Goal: Transaction & Acquisition: Purchase product/service

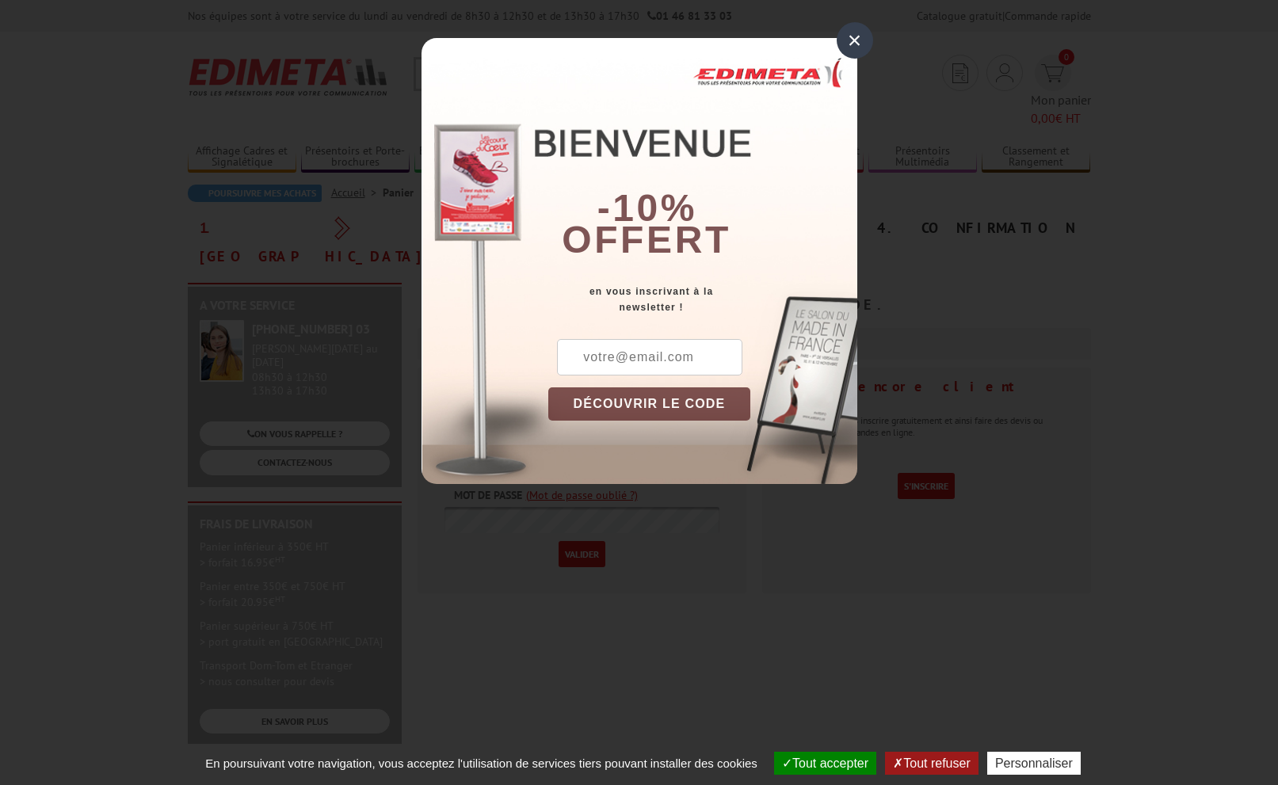
type input "m.lorcet@proprietesparisiennes.com"
click at [847, 41] on div "×" at bounding box center [854, 40] width 36 height 36
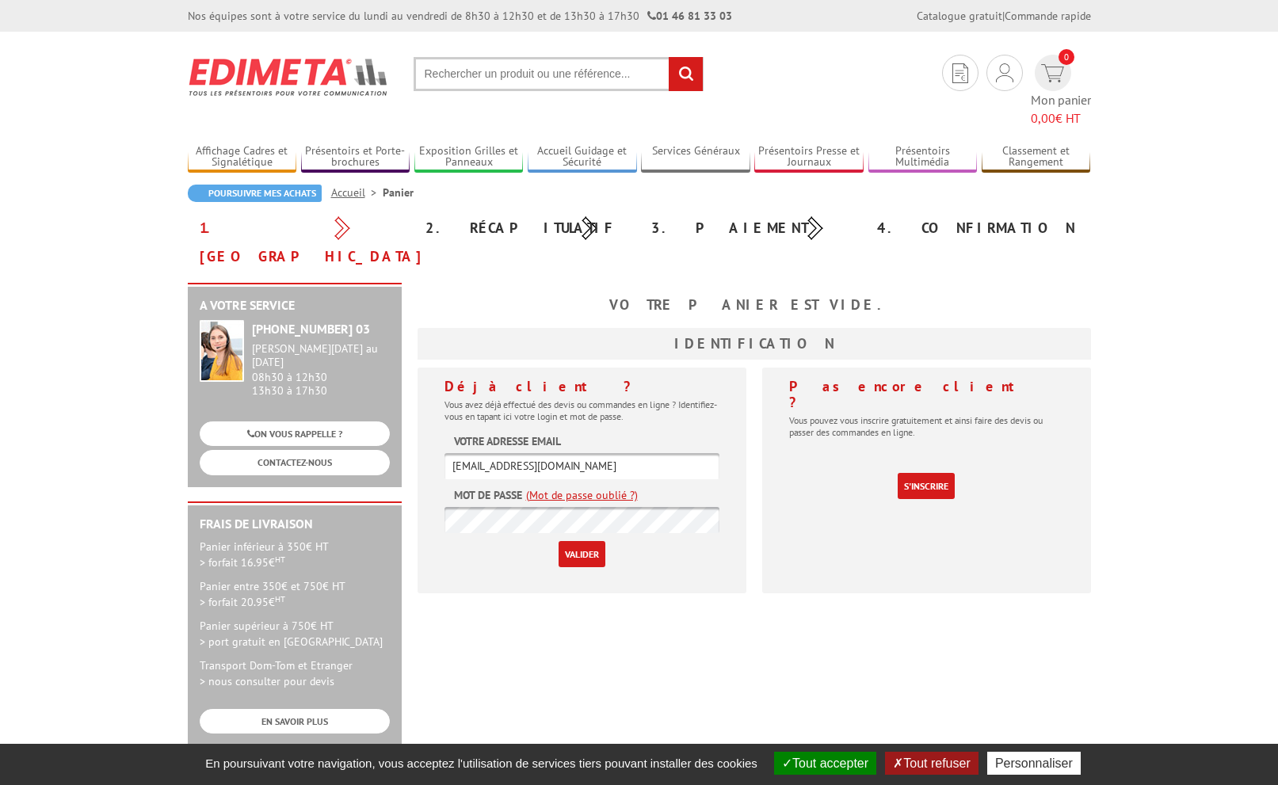
click at [589, 541] on input "Valider" at bounding box center [581, 554] width 47 height 26
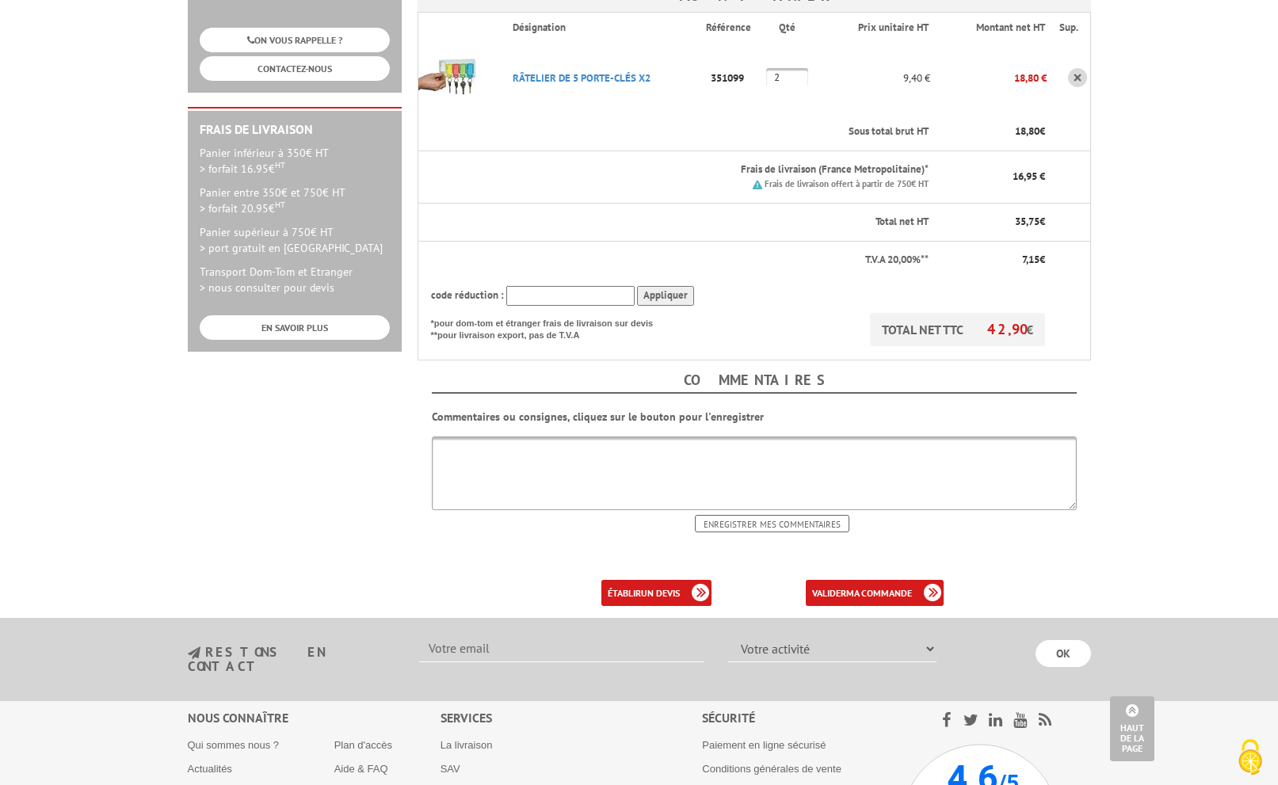
scroll to position [105, 0]
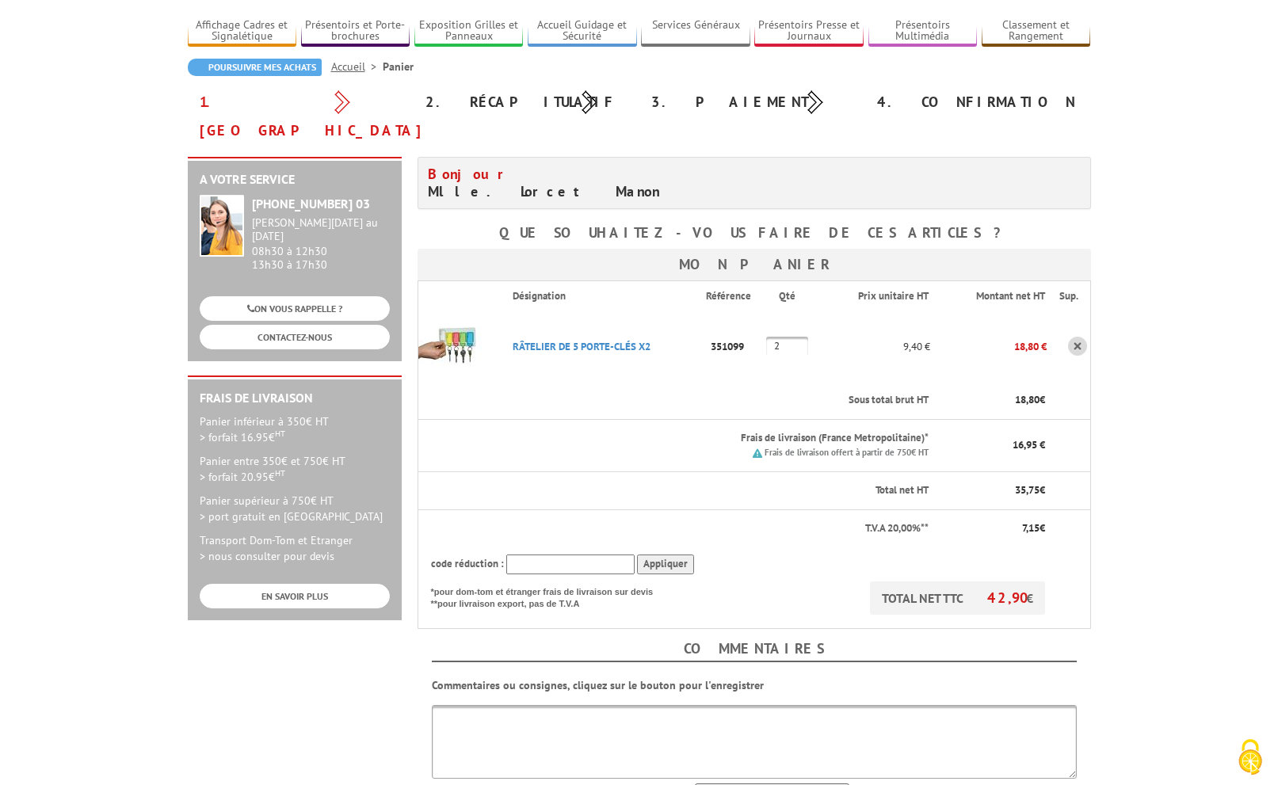
click at [732, 103] on div "3. Paiement" at bounding box center [752, 102] width 226 height 29
drag, startPoint x: 708, startPoint y: 98, endPoint x: 666, endPoint y: 105, distance: 42.5
click at [708, 98] on div "3. Paiement" at bounding box center [752, 102] width 226 height 29
click at [543, 107] on div "2. Récapitulatif" at bounding box center [526, 102] width 226 height 29
click at [490, 112] on div "2. Récapitulatif" at bounding box center [526, 102] width 226 height 29
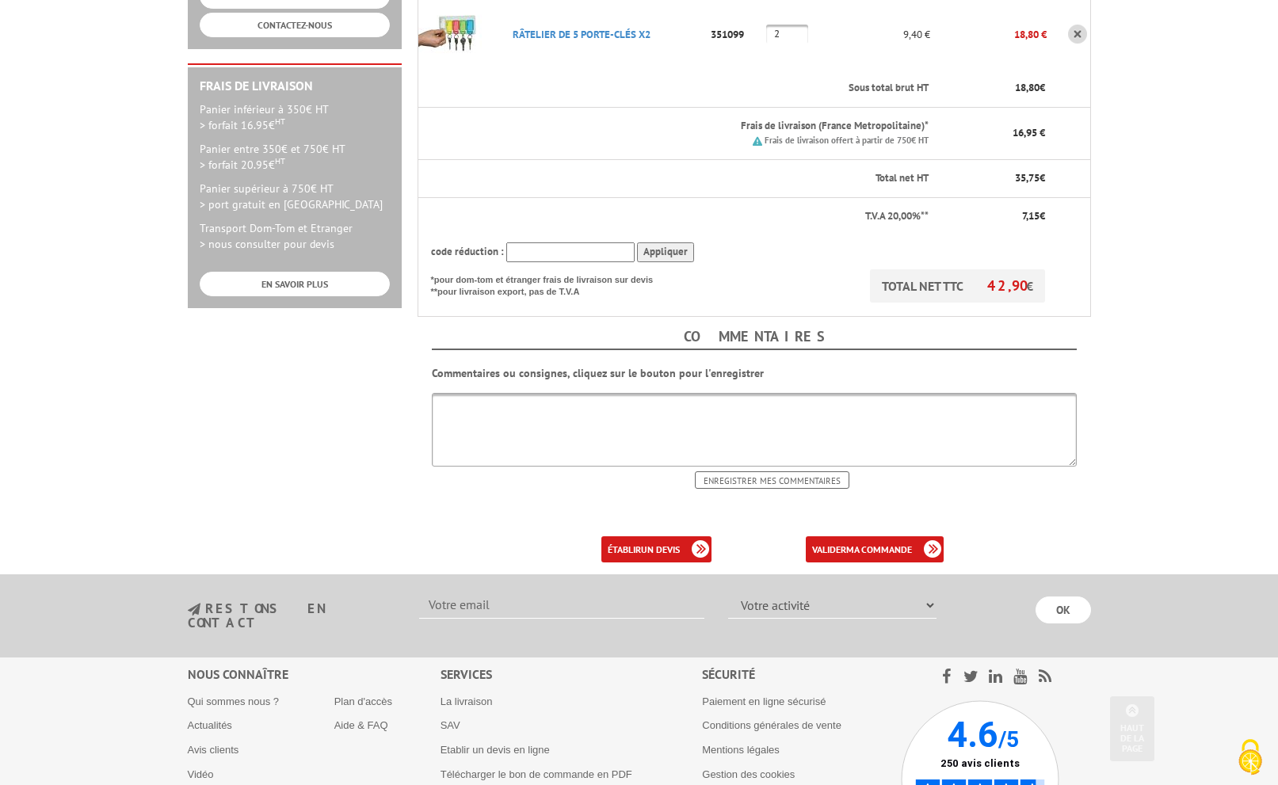
scroll to position [530, 0]
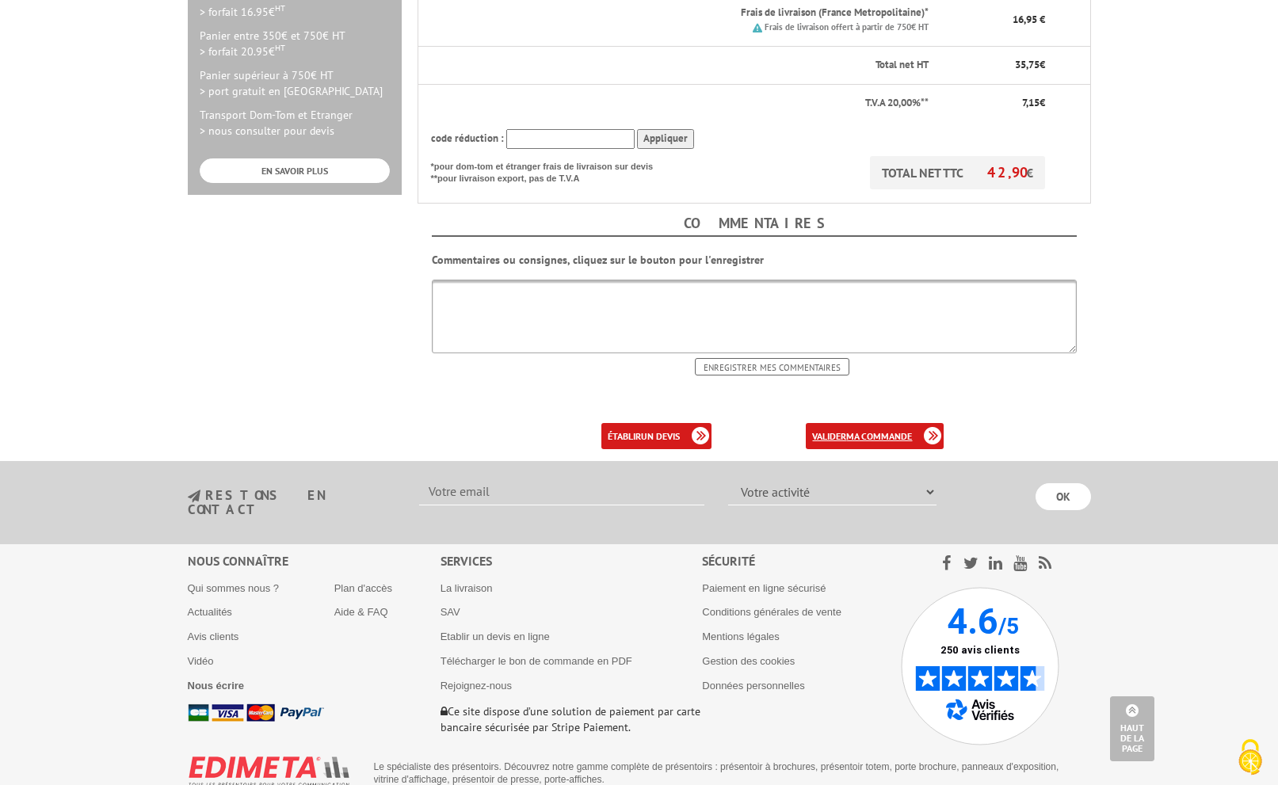
click at [838, 423] on link "valider ma commande" at bounding box center [875, 436] width 138 height 26
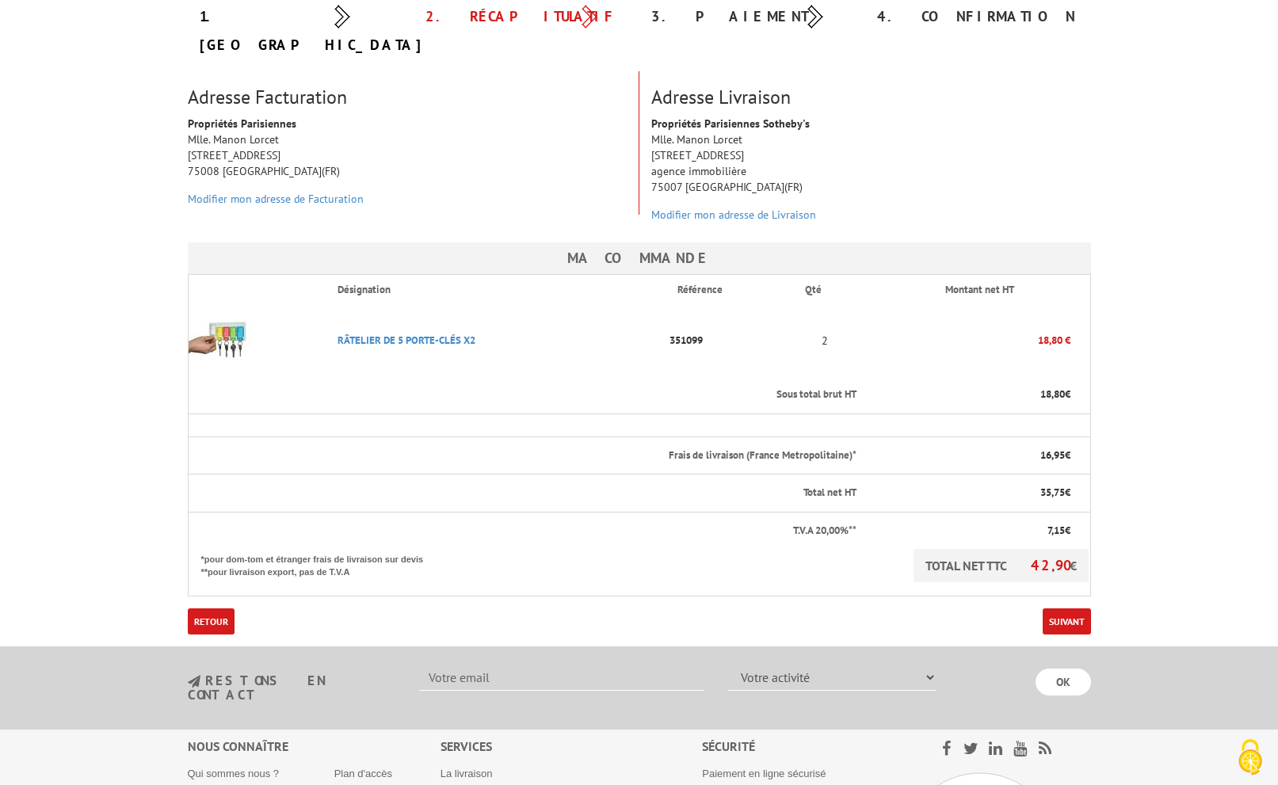
scroll to position [189, 0]
click at [1069, 609] on link "Suivant" at bounding box center [1066, 622] width 48 height 26
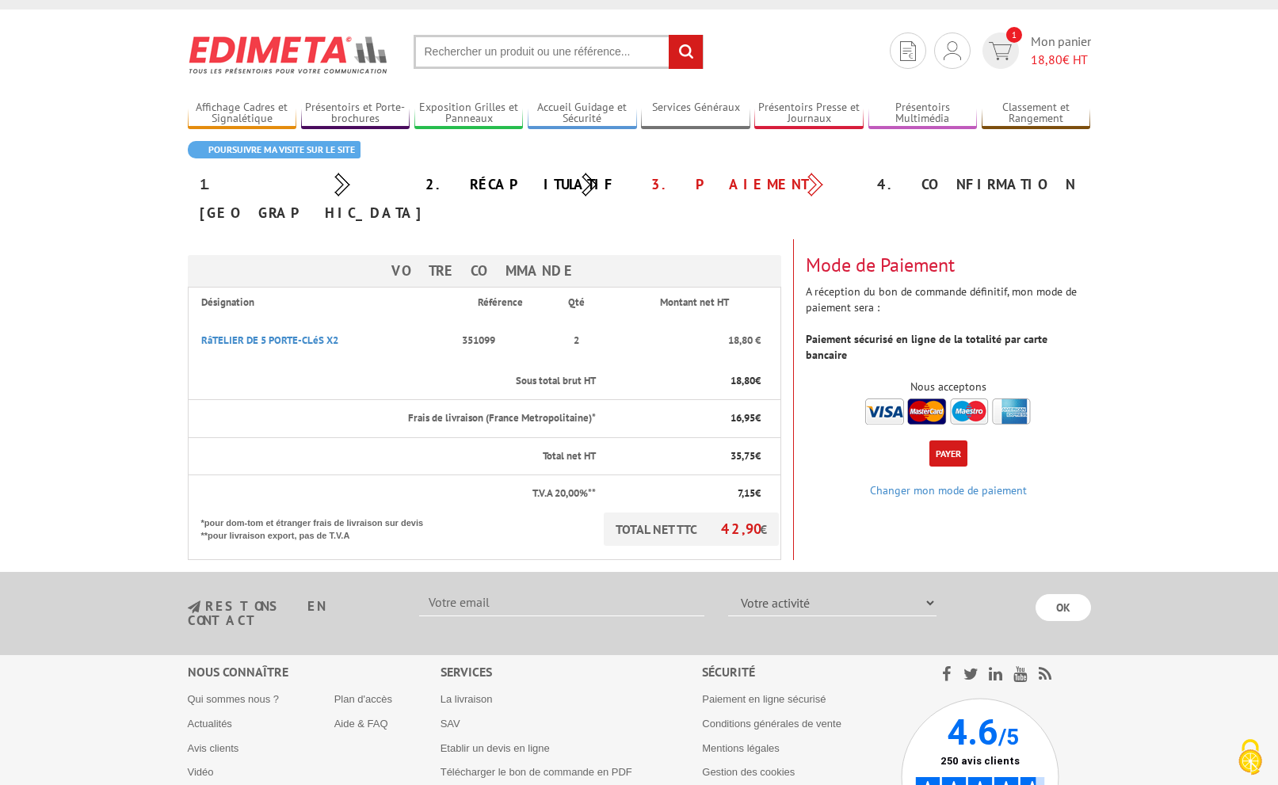
scroll to position [20, 0]
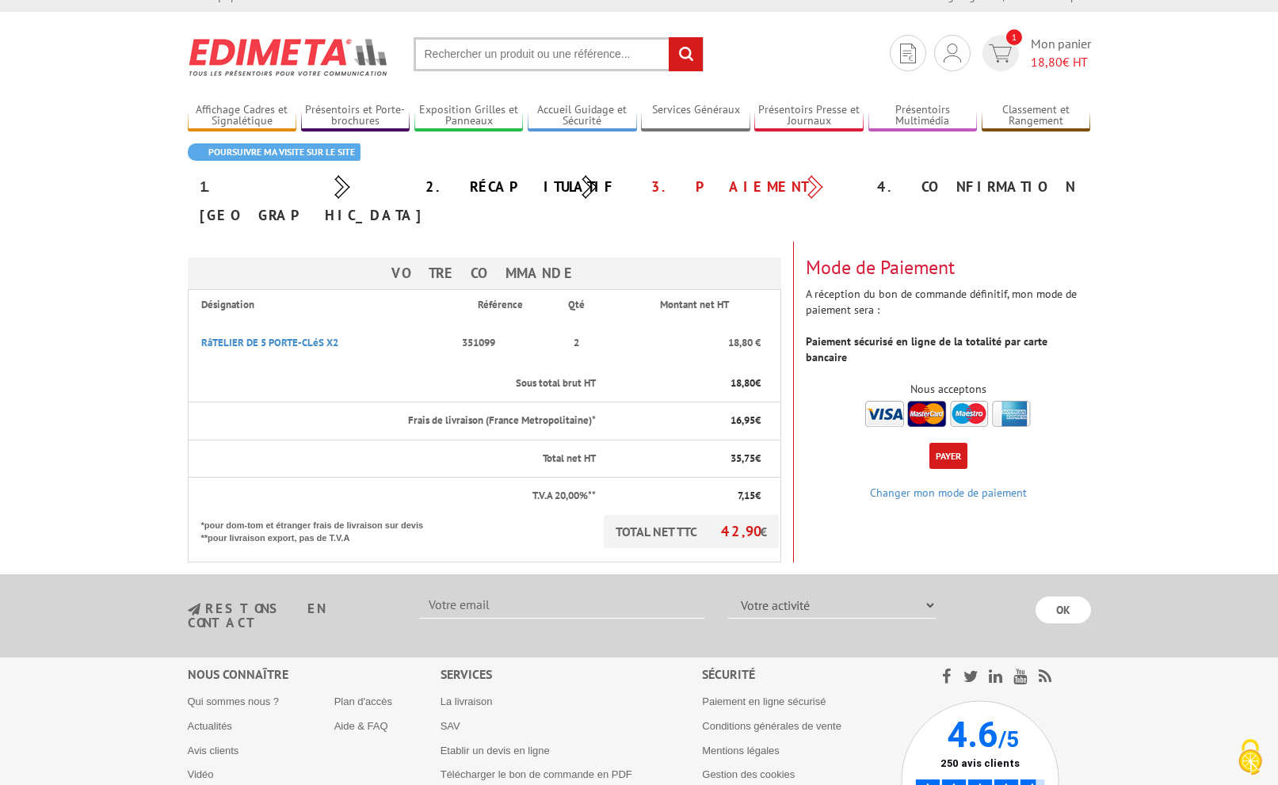
click at [668, 516] on p "TOTAL NET TTC 42,90 €" at bounding box center [691, 531] width 175 height 33
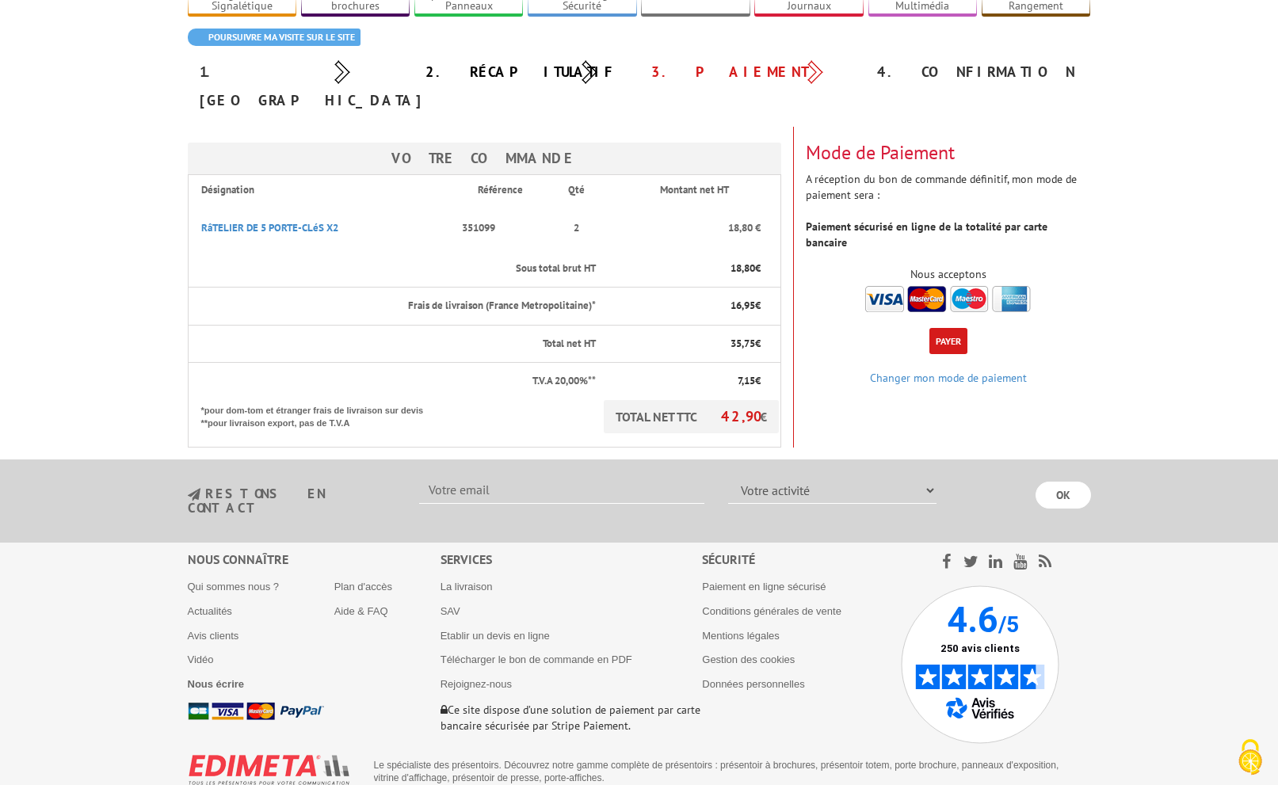
scroll to position [0, 0]
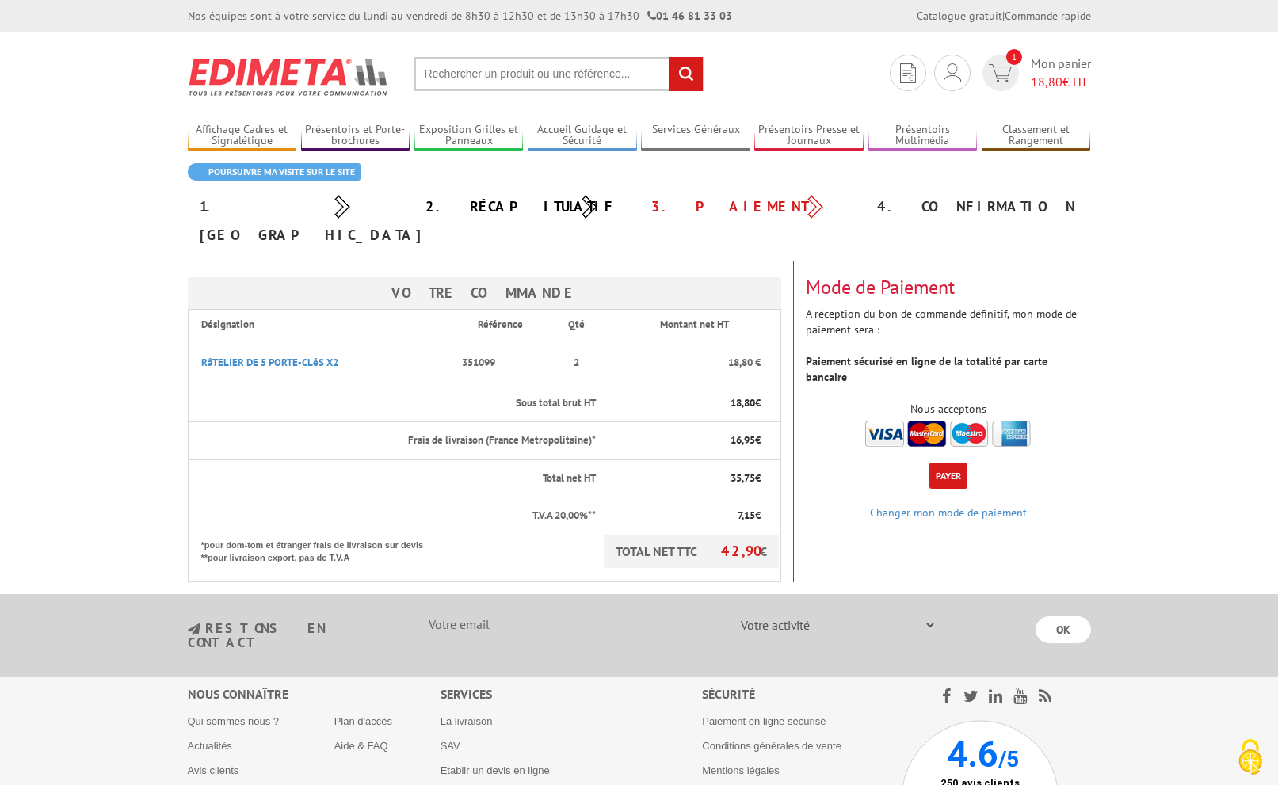
drag, startPoint x: 1058, startPoint y: 341, endPoint x: 917, endPoint y: 263, distance: 160.9
click at [1058, 341] on div "Mode de Paiement A réception du bon de commande définitif, mon mode de paiement…" at bounding box center [948, 355] width 309 height 189
click at [912, 277] on h3 "Mode de Paiement" at bounding box center [948, 287] width 285 height 21
click at [920, 401] on div "Nous acceptons" at bounding box center [948, 409] width 285 height 16
click at [886, 421] on img at bounding box center [948, 434] width 166 height 26
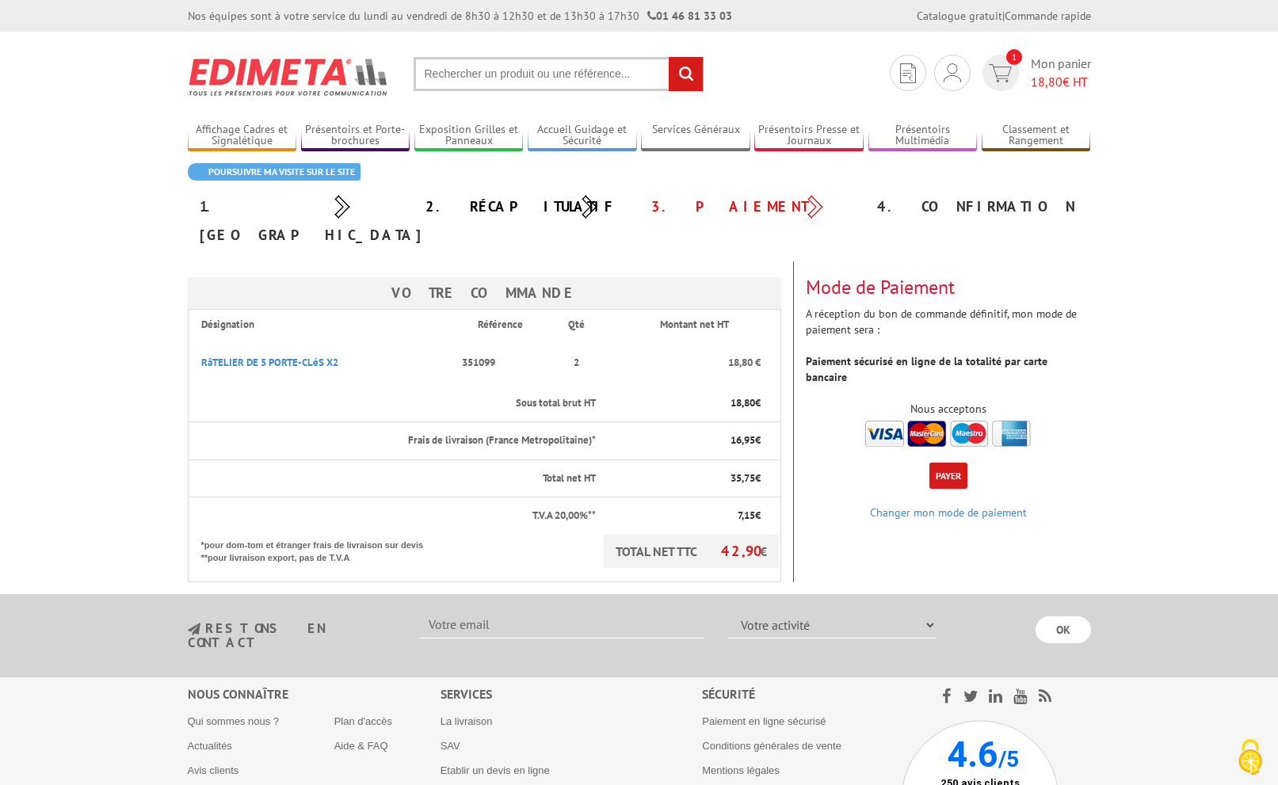
click at [933, 421] on img at bounding box center [948, 434] width 166 height 26
click at [955, 463] on button "Payer" at bounding box center [948, 476] width 38 height 26
